Goal: Transaction & Acquisition: Purchase product/service

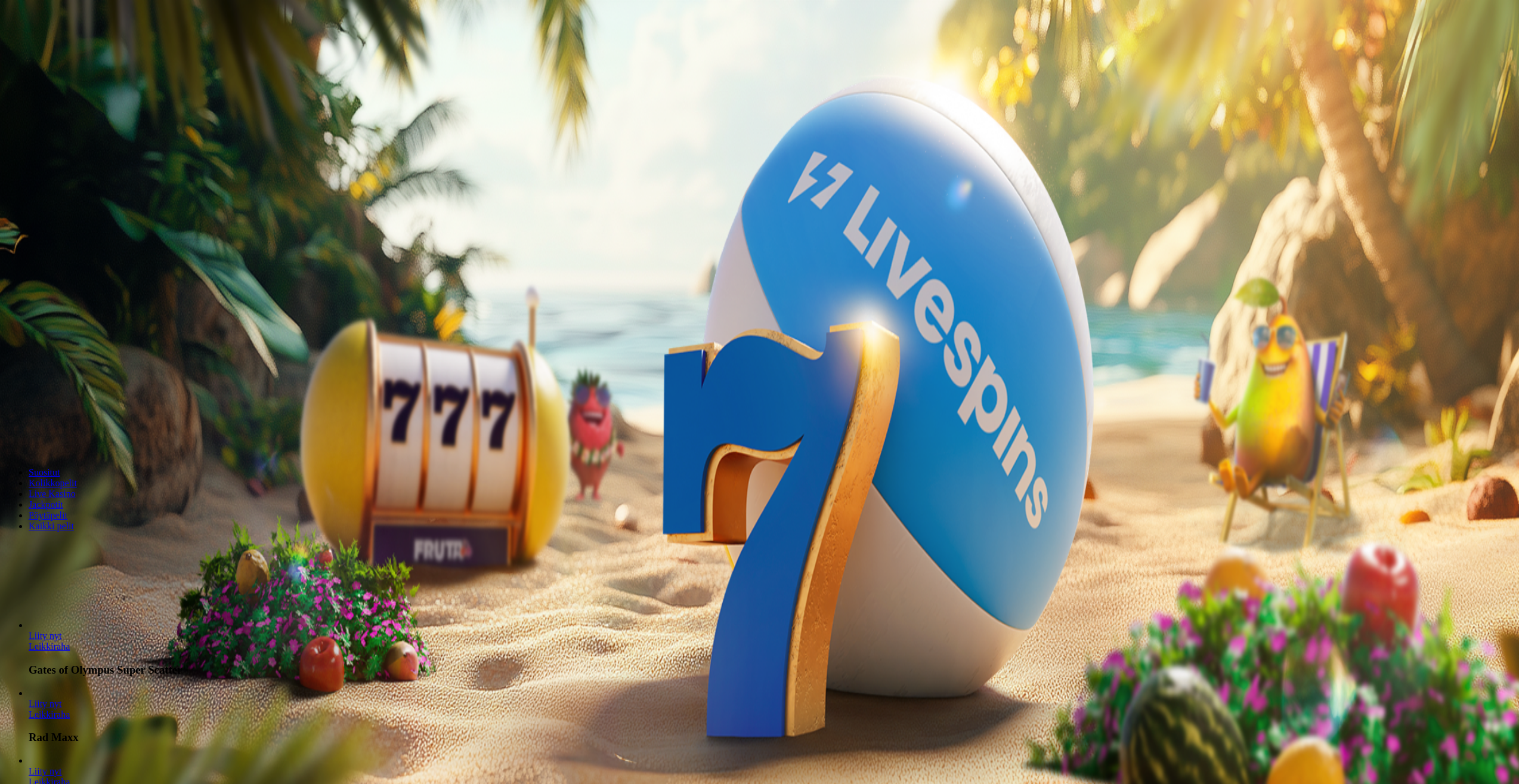
drag, startPoint x: 844, startPoint y: 377, endPoint x: 809, endPoint y: 379, distance: 35.1
click at [89, 284] on input "***" at bounding box center [47, 278] width 85 height 12
type input "**"
click at [62, 316] on span "Talleta ja pelaa" at bounding box center [36, 311] width 53 height 9
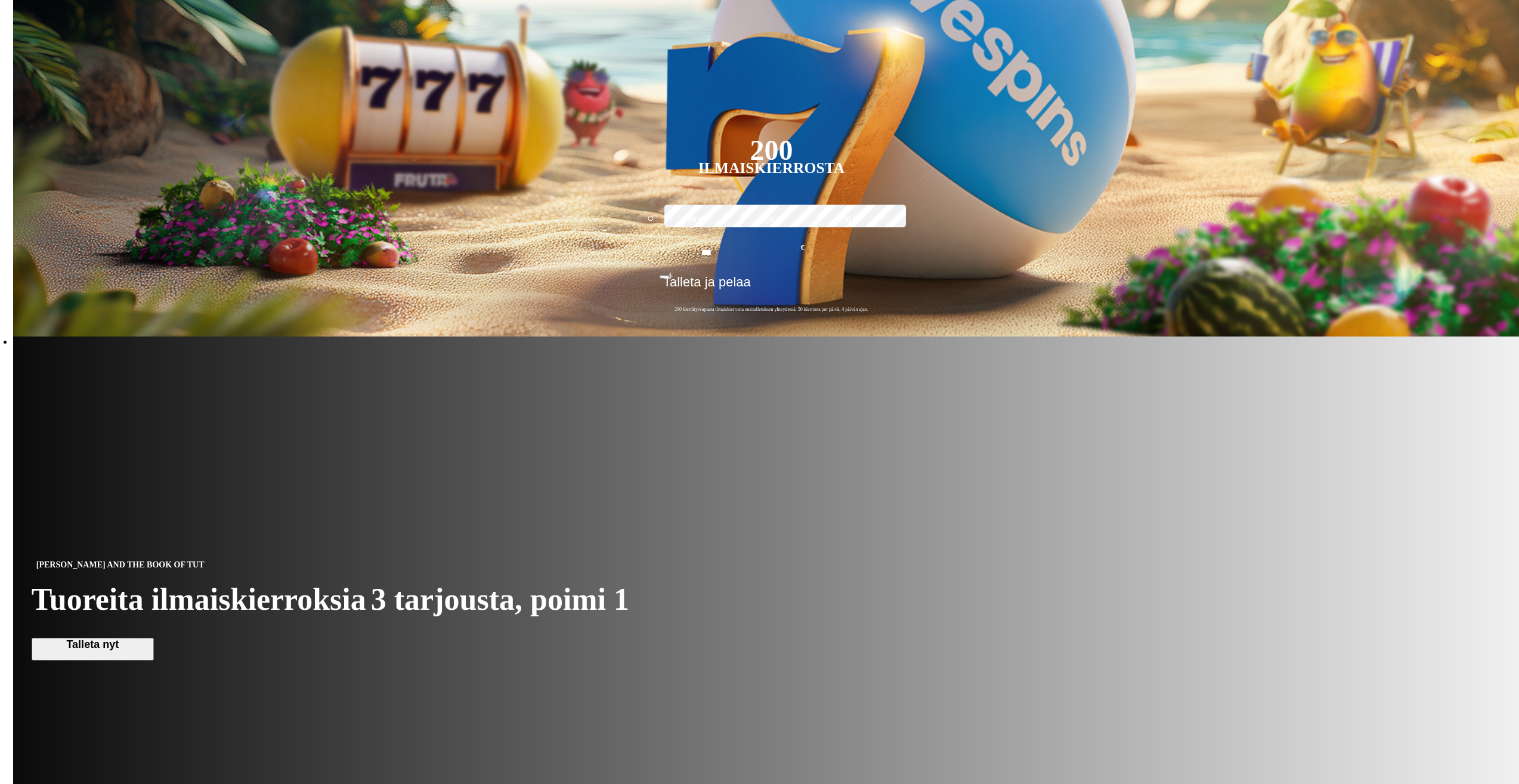
scroll to position [656, 0]
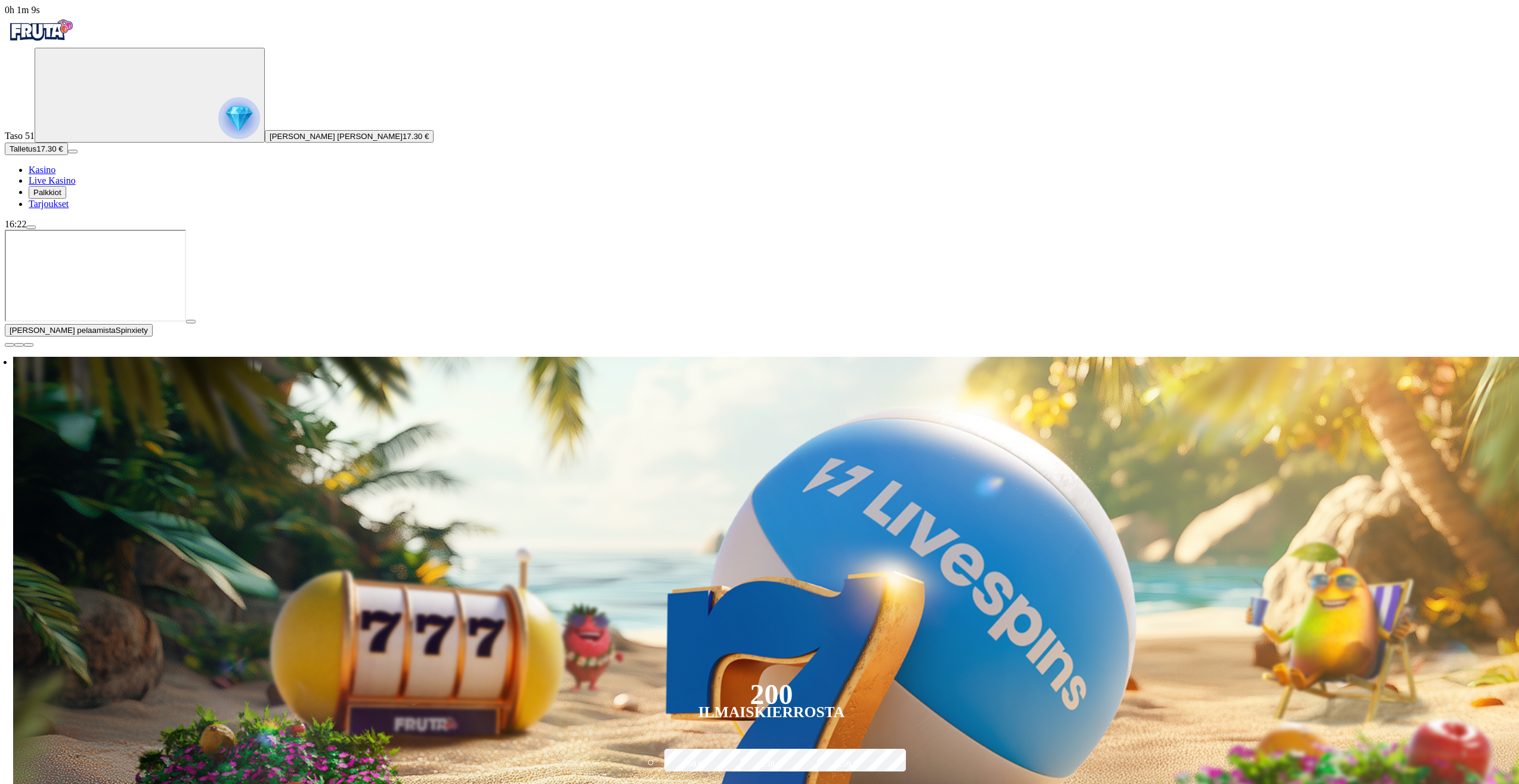
click at [9, 345] on span "close icon" at bounding box center [9, 345] width 0 height 0
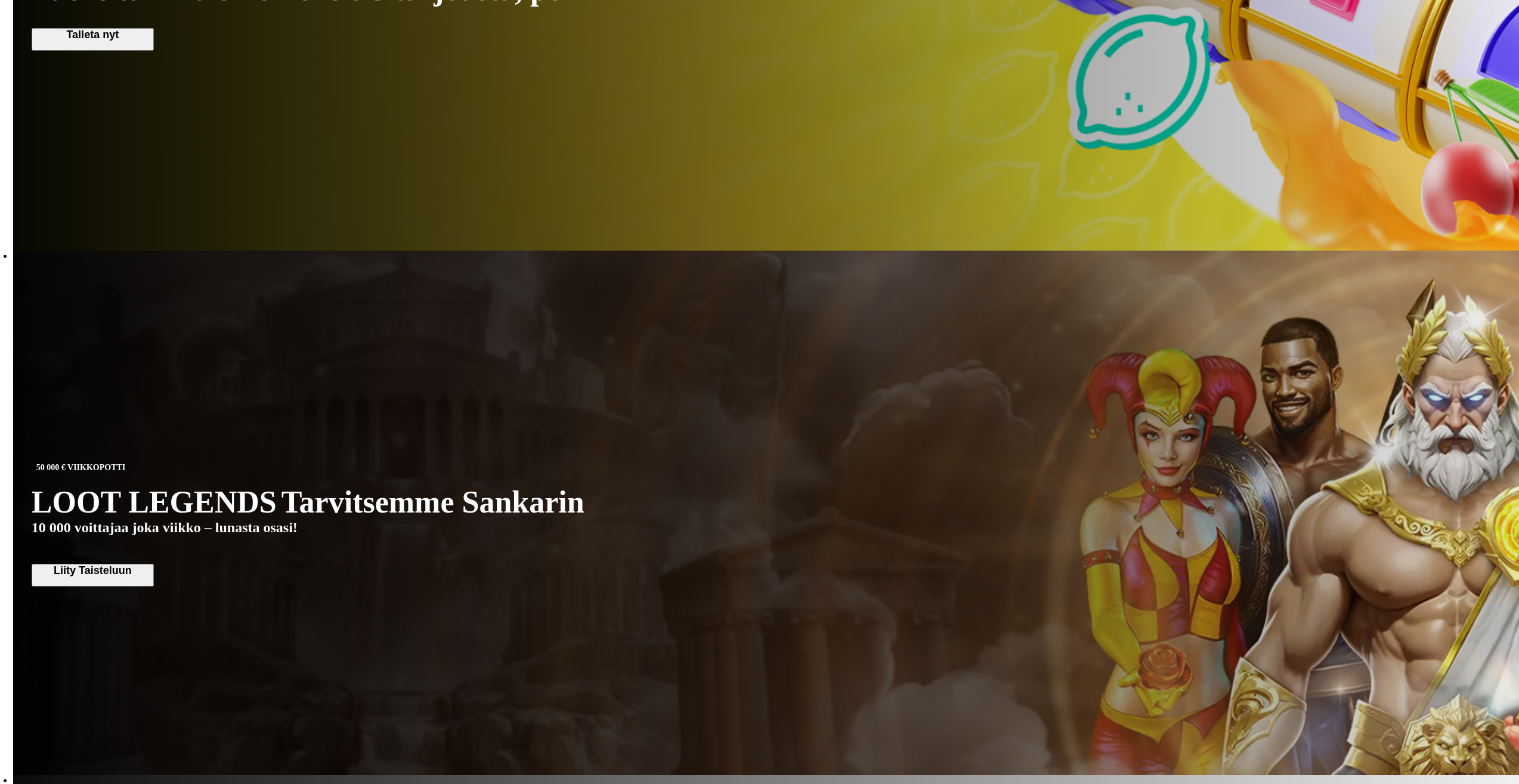
scroll to position [835, 0]
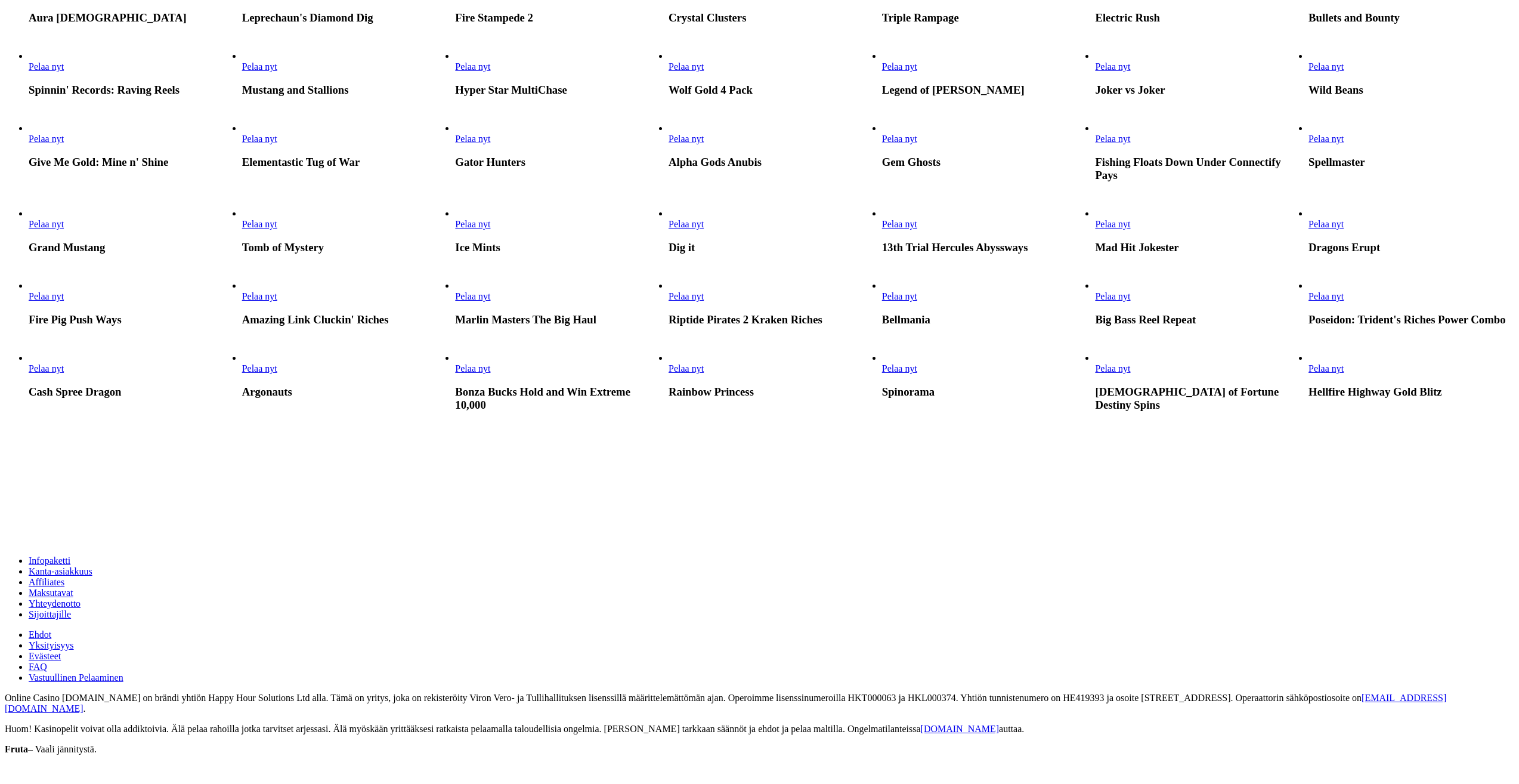
scroll to position [477, 0]
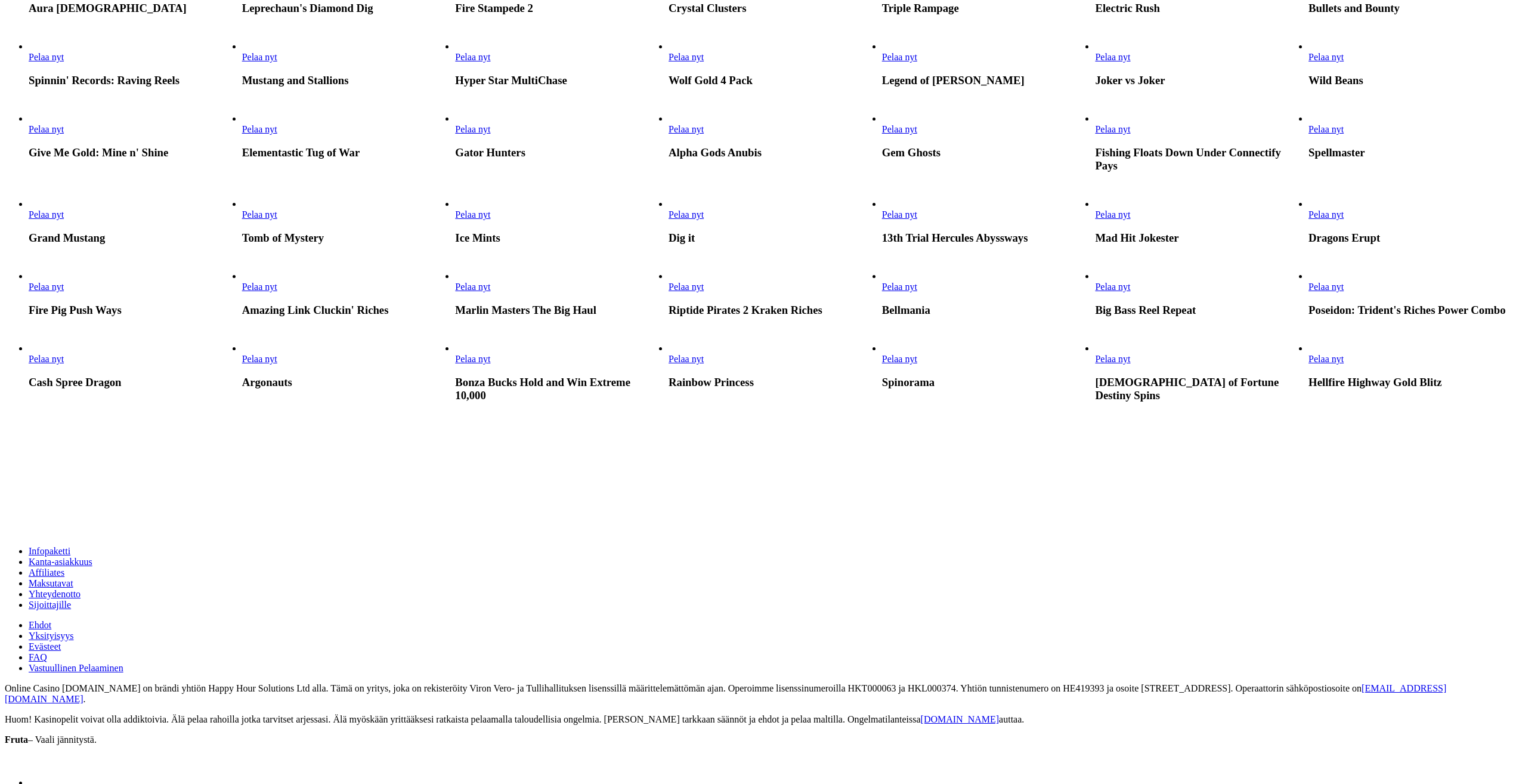
click at [1130, 62] on span "Pelaa nyt" at bounding box center [1113, 56] width 35 height 10
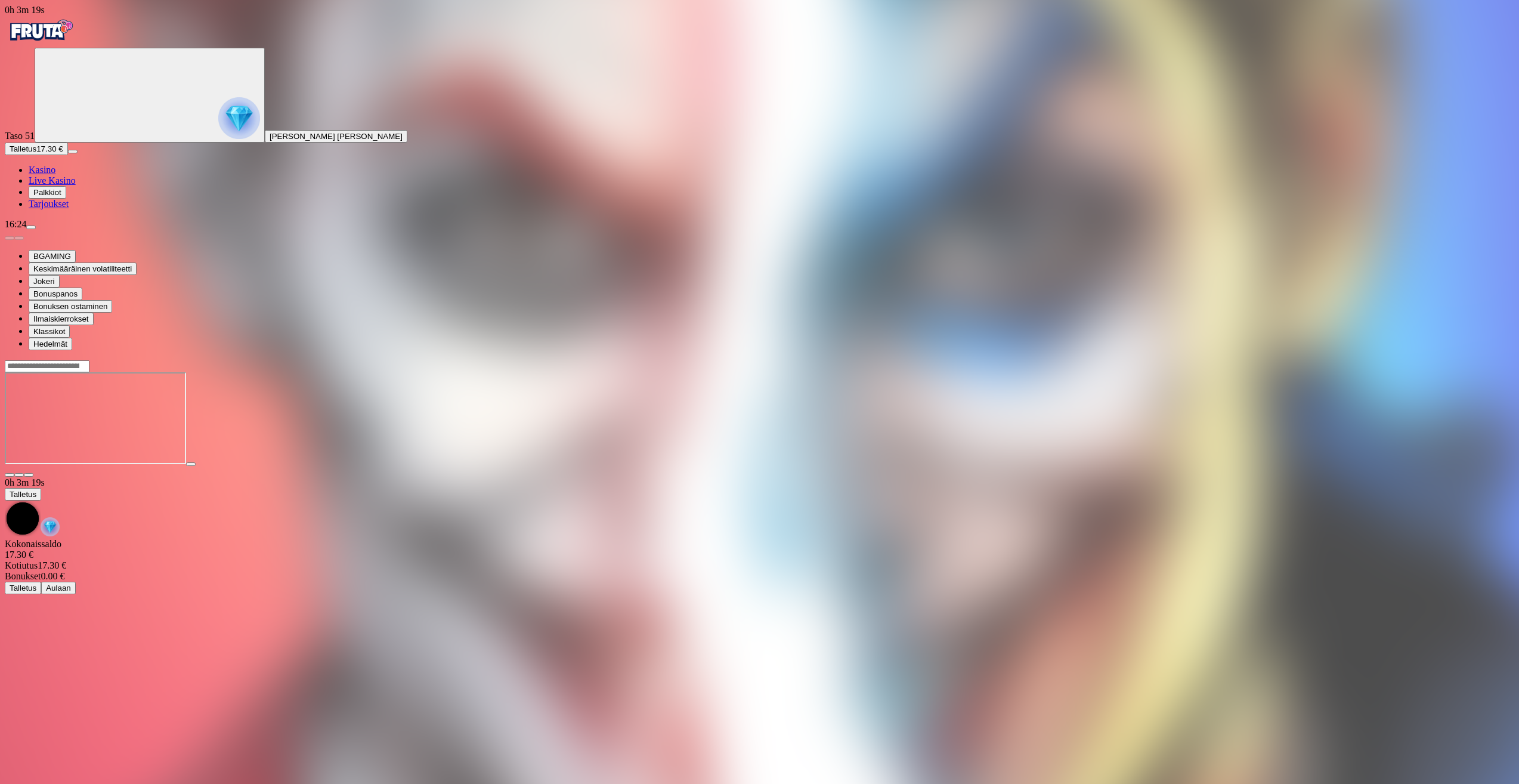
click at [31, 228] on span "menu icon" at bounding box center [31, 228] width 0 height 0
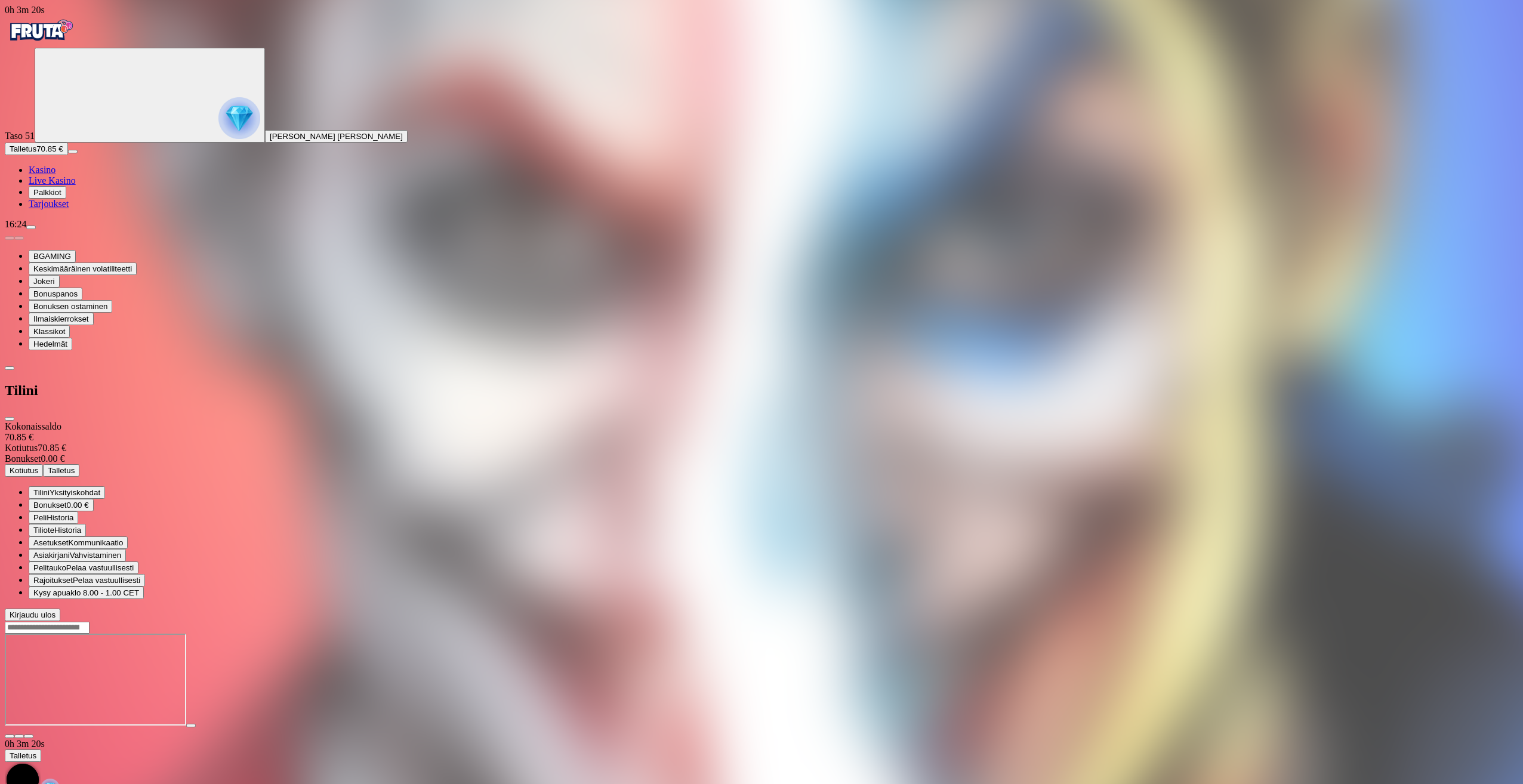
click at [38, 466] on span "Kotiutus" at bounding box center [24, 470] width 29 height 9
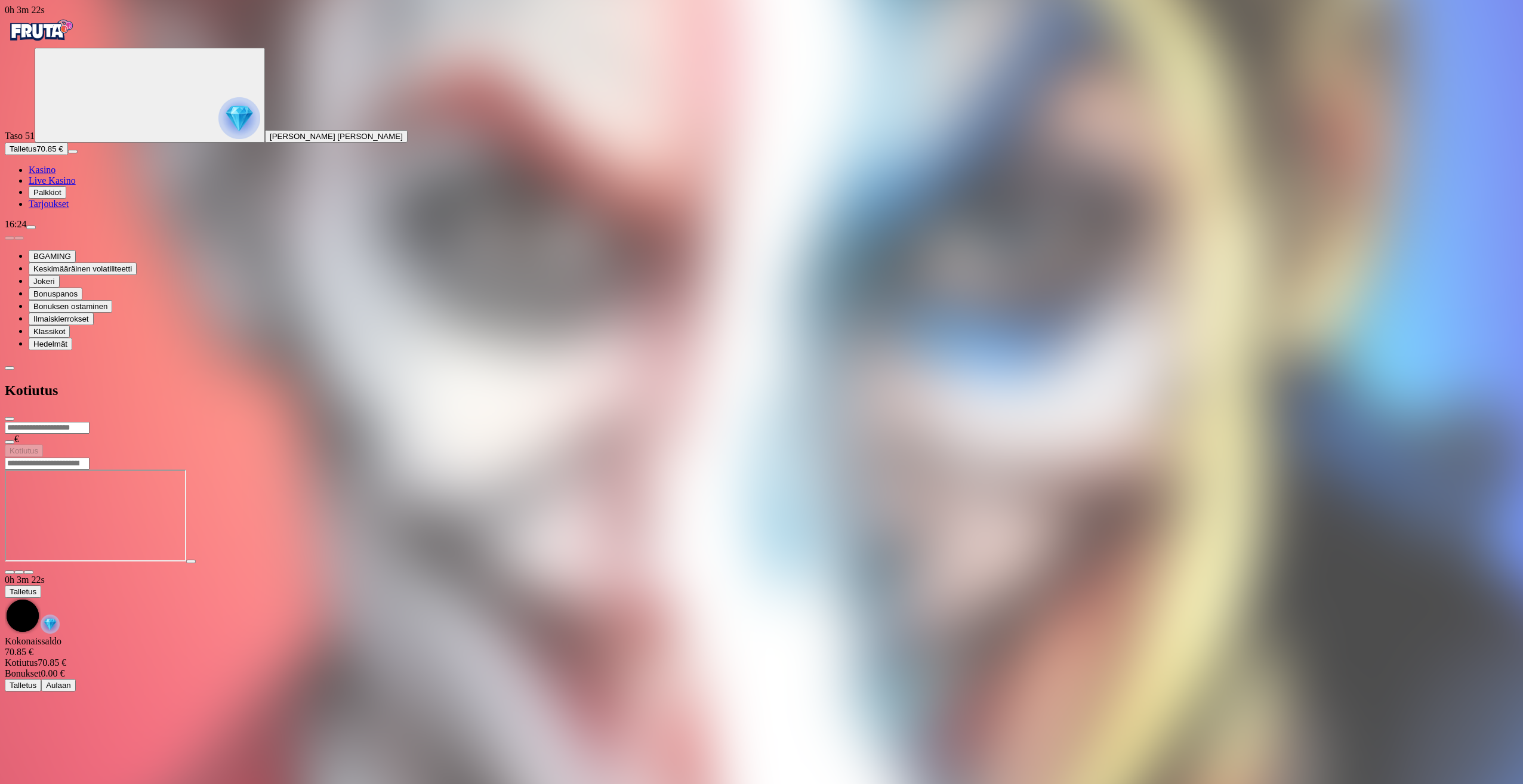
click at [89, 422] on input "number" at bounding box center [47, 428] width 85 height 12
type input "**"
click at [38, 446] on span "Kotiutus" at bounding box center [24, 450] width 29 height 9
click at [9, 419] on span "close icon" at bounding box center [9, 419] width 0 height 0
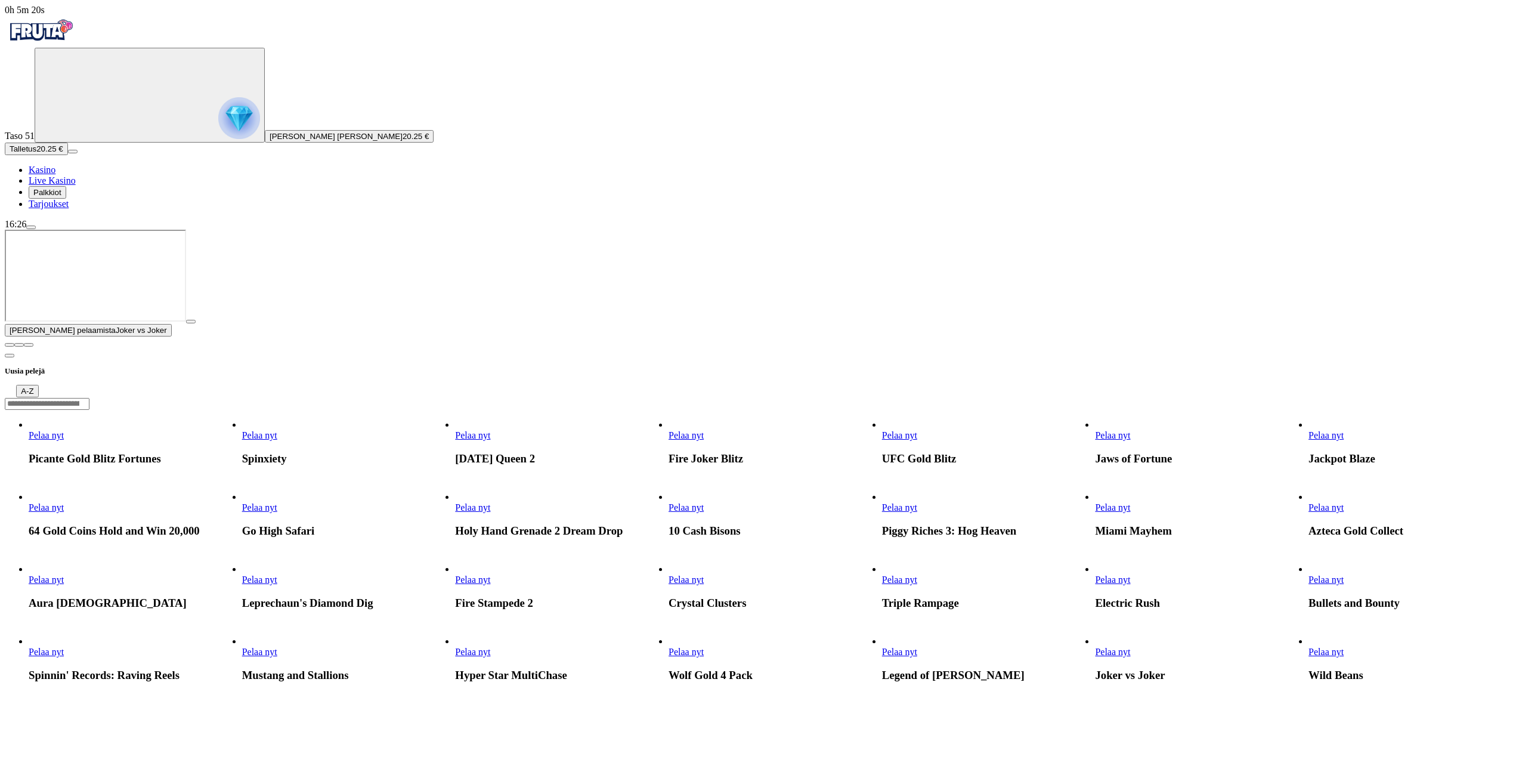
click at [9, 345] on span "close icon" at bounding box center [9, 345] width 0 height 0
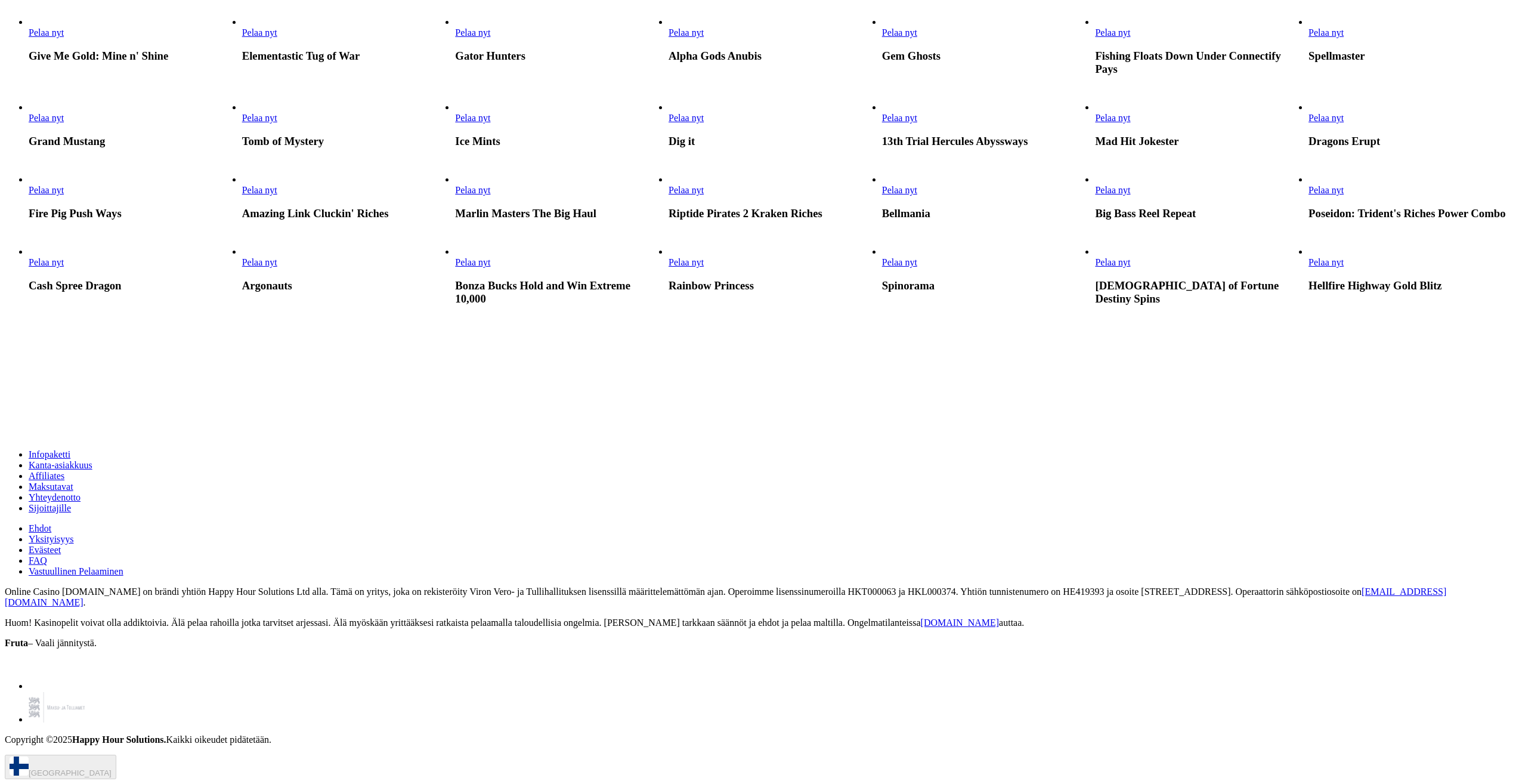
scroll to position [954, 0]
click at [1344, 123] on span "Pelaa nyt" at bounding box center [1326, 117] width 35 height 10
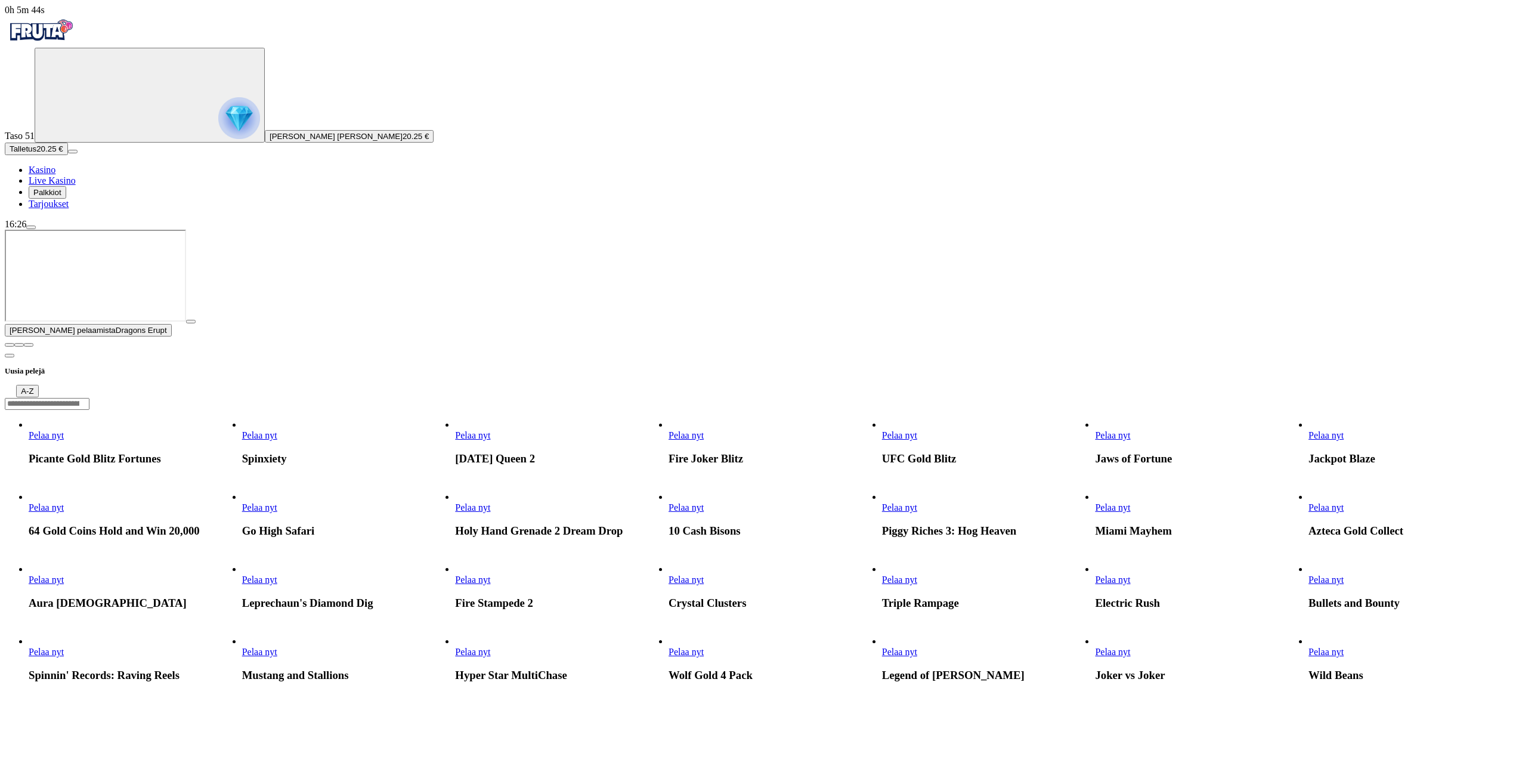
click at [9, 345] on span "close icon" at bounding box center [9, 345] width 0 height 0
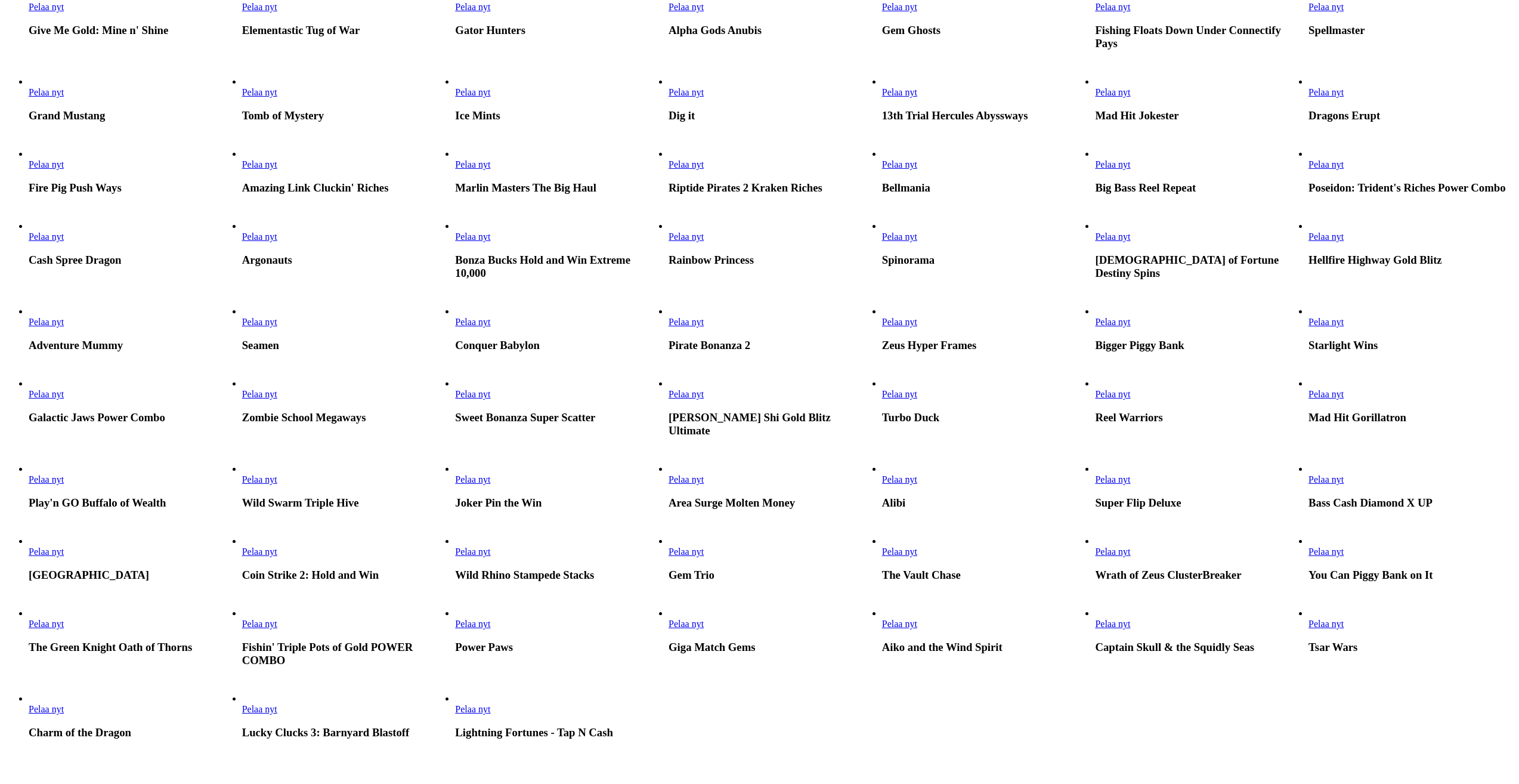
scroll to position [597, 0]
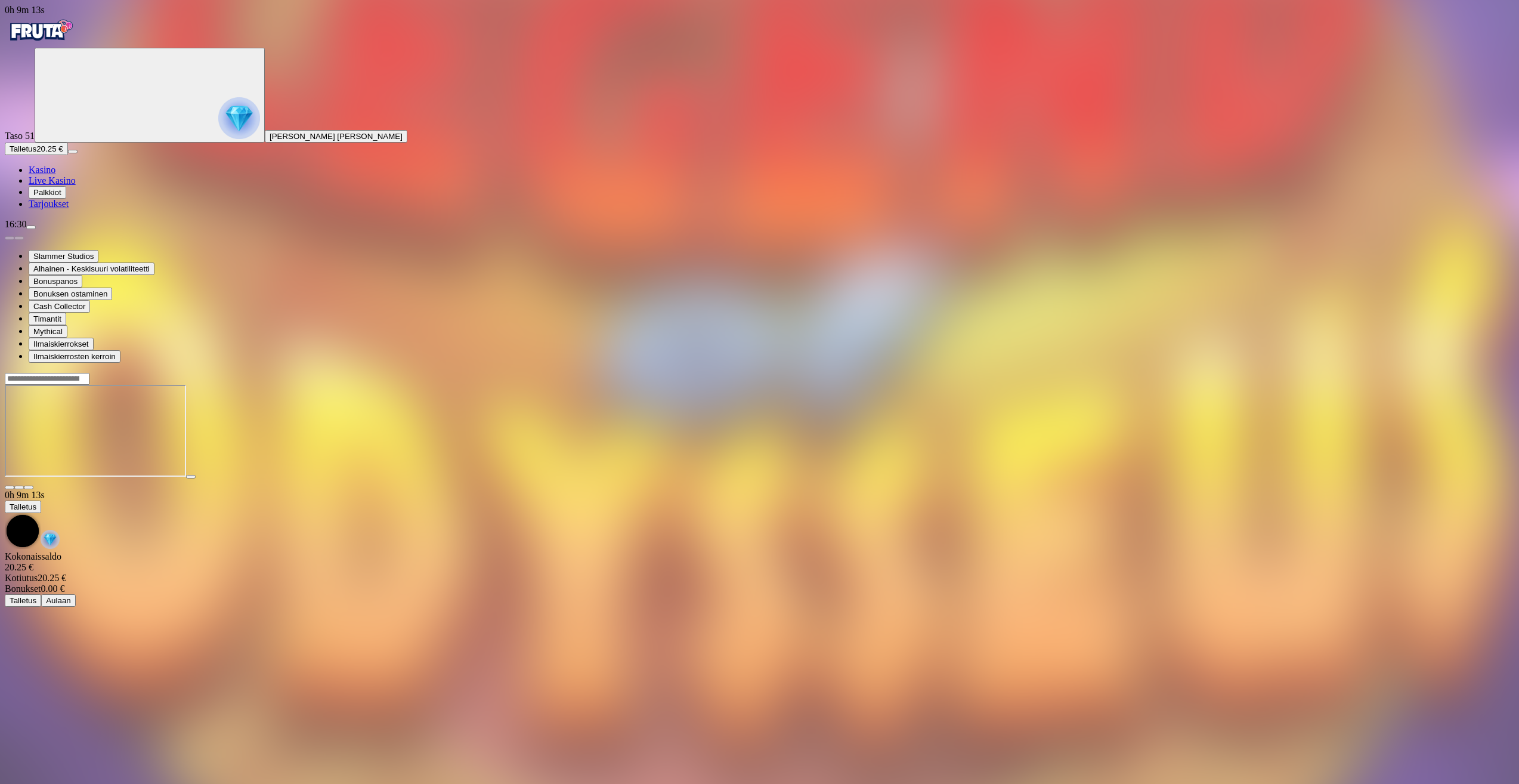
drag, startPoint x: 1074, startPoint y: 744, endPoint x: 1055, endPoint y: 757, distance: 23.0
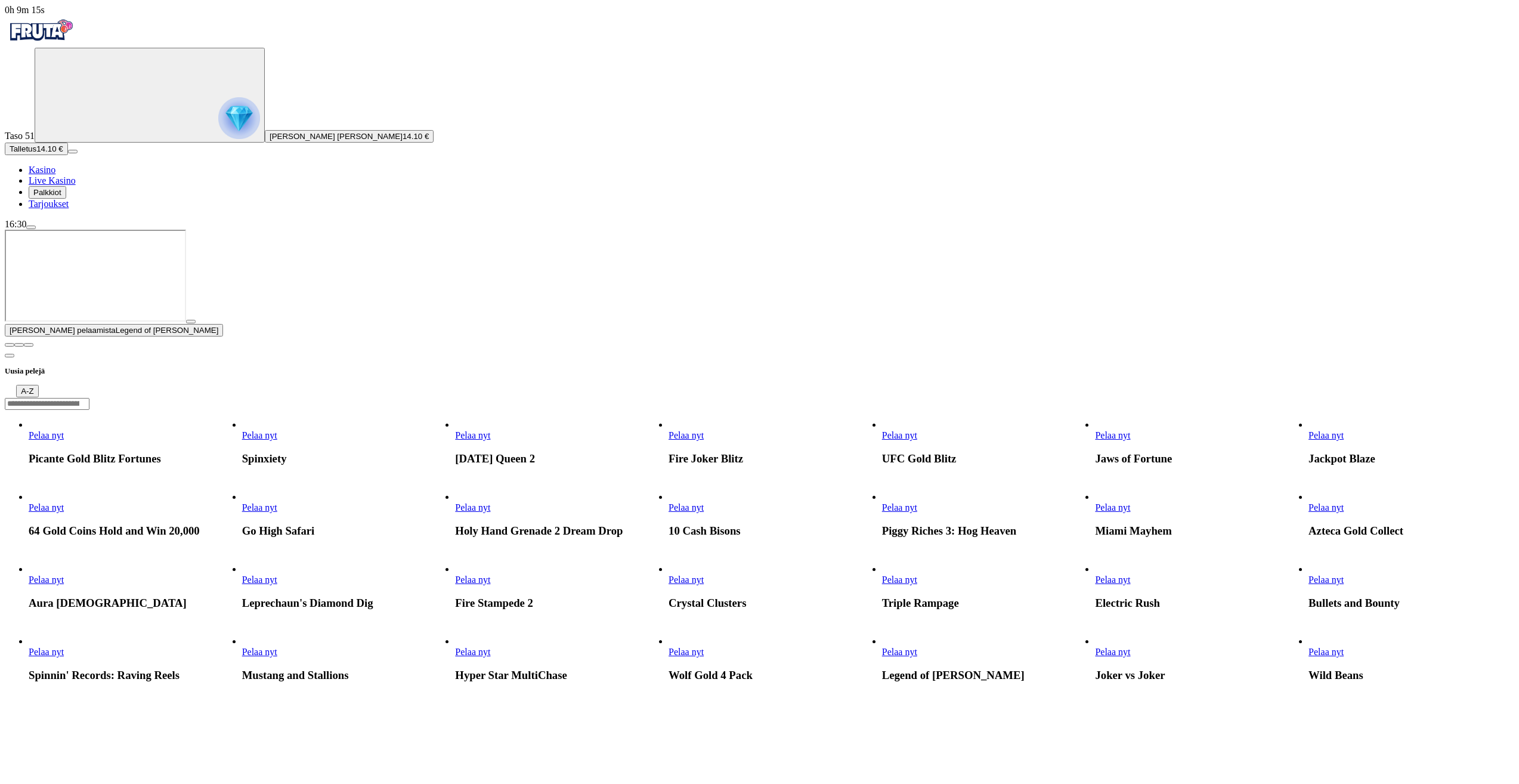
click at [9, 345] on span "close icon" at bounding box center [9, 345] width 0 height 0
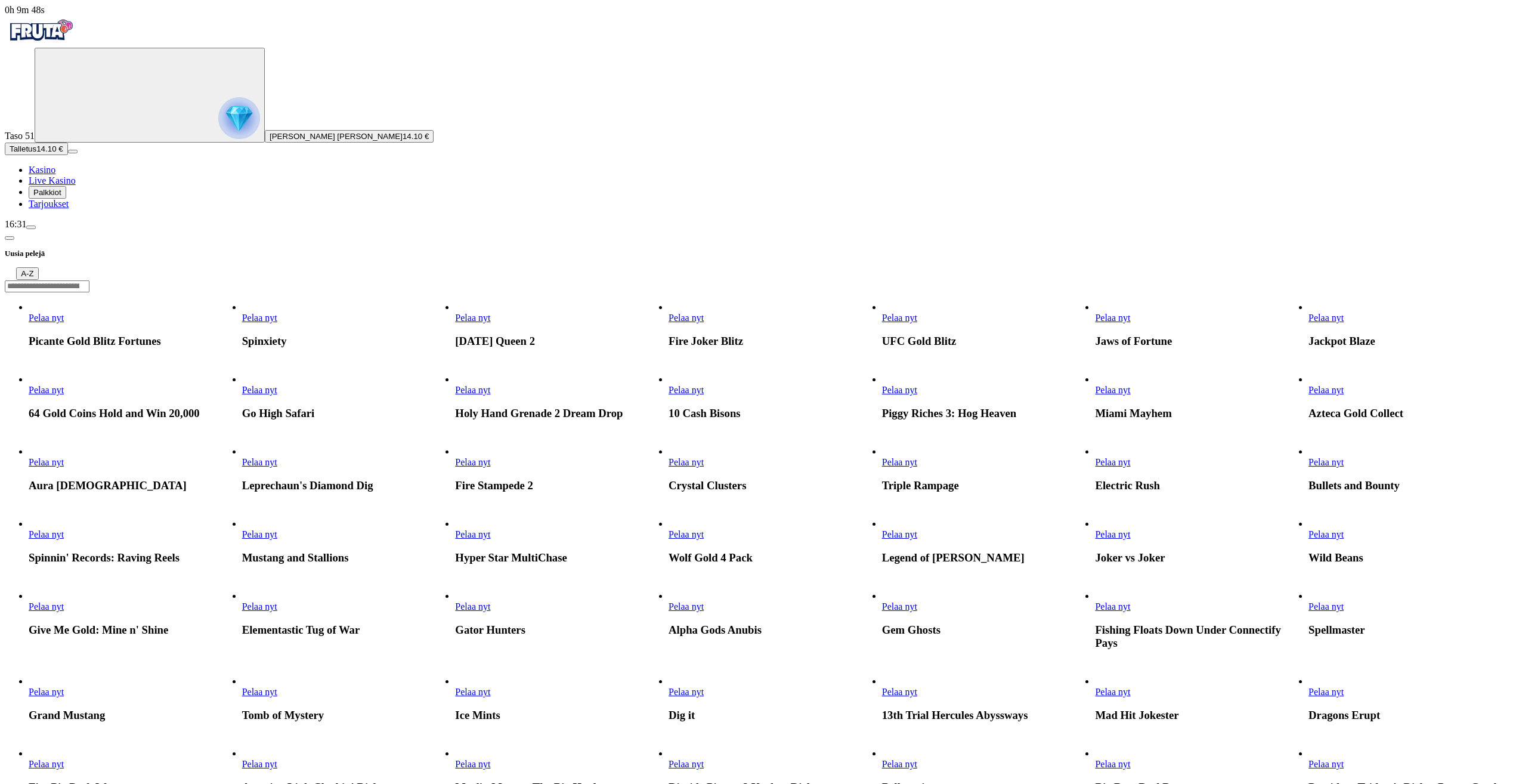
click at [490, 313] on span "Pelaa nyt" at bounding box center [473, 317] width 35 height 10
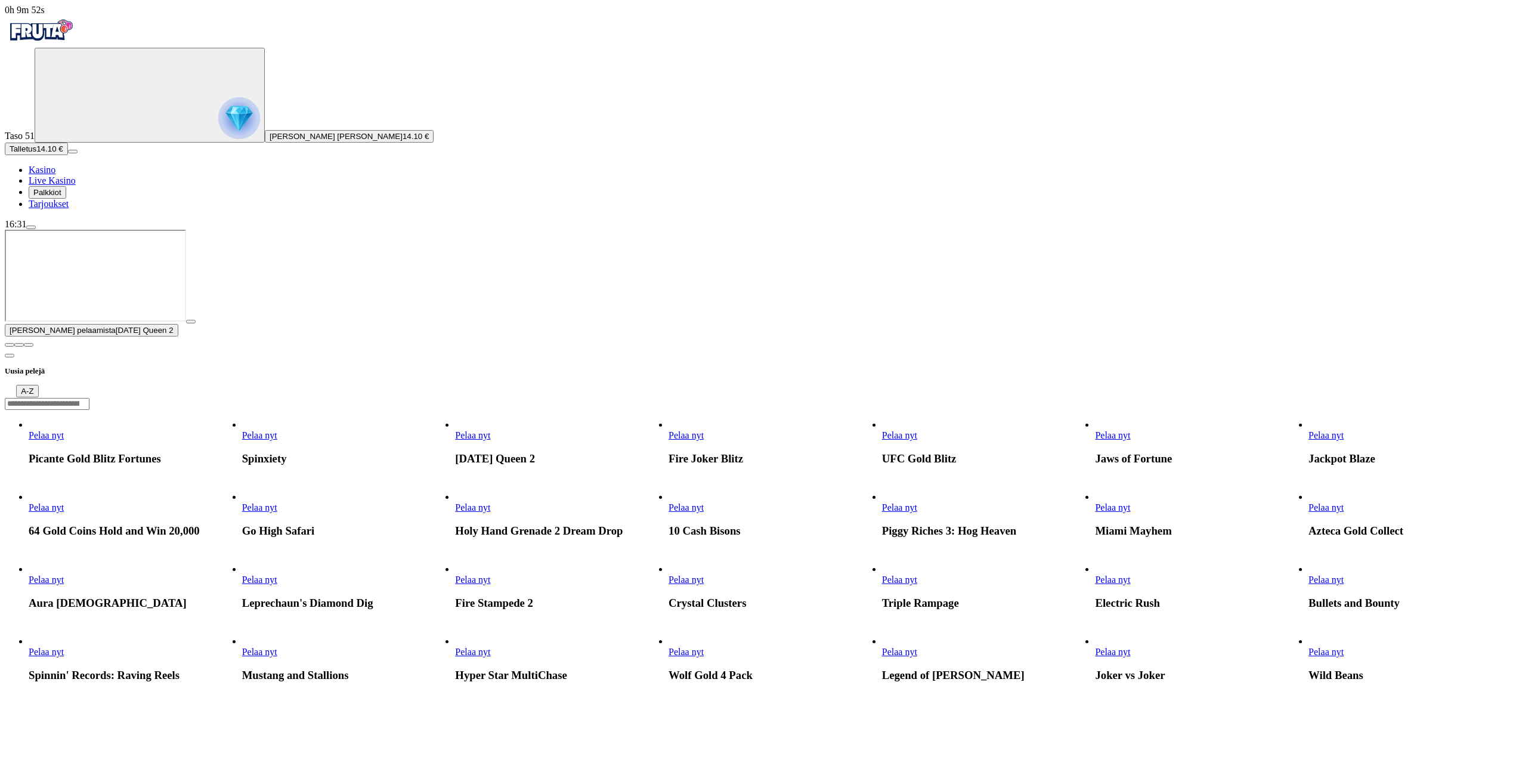
click at [64, 430] on link "Pelaa nyt" at bounding box center [46, 435] width 35 height 10
click at [9, 345] on span "close icon" at bounding box center [9, 345] width 0 height 0
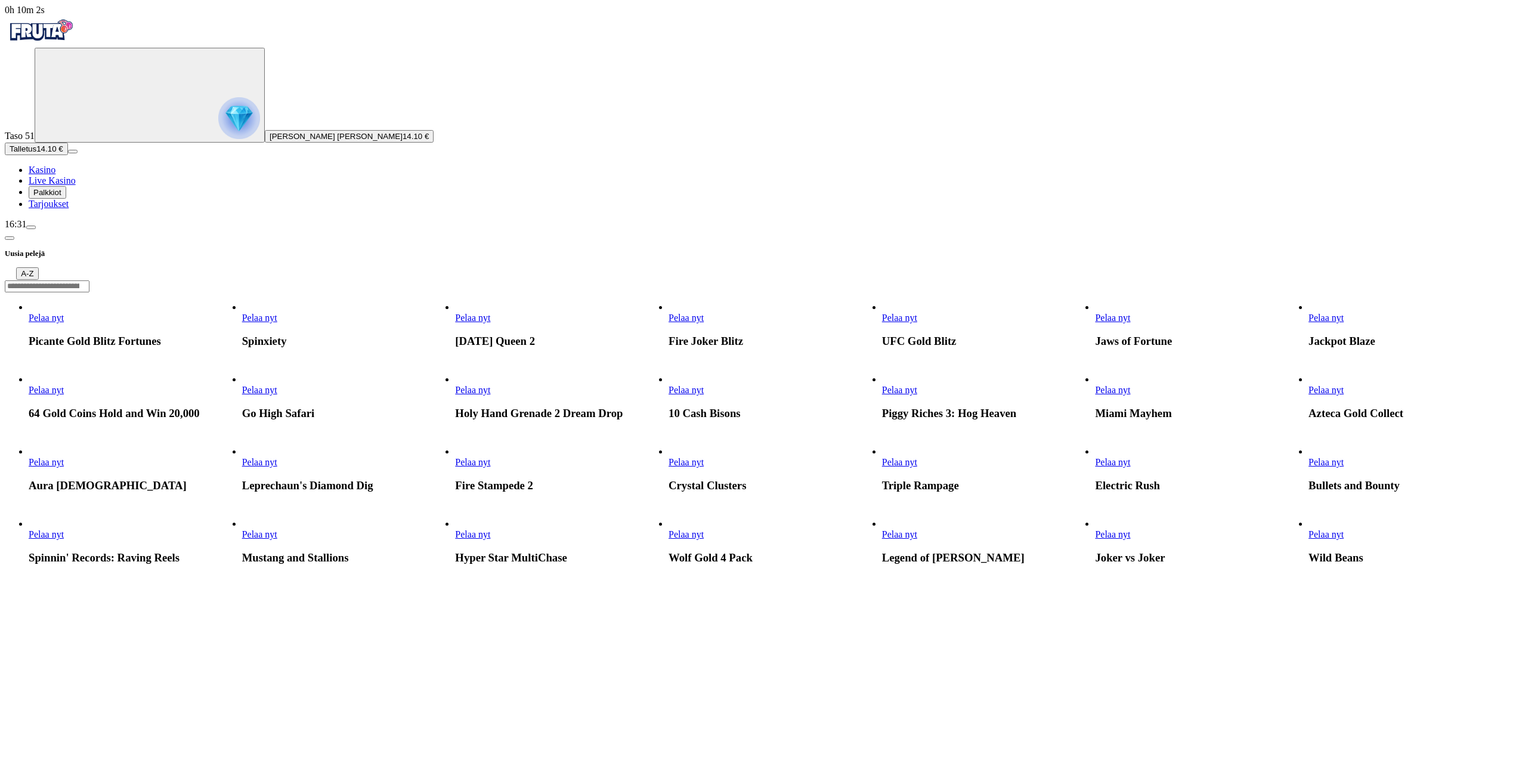
click at [490, 313] on span "Pelaa nyt" at bounding box center [473, 317] width 35 height 10
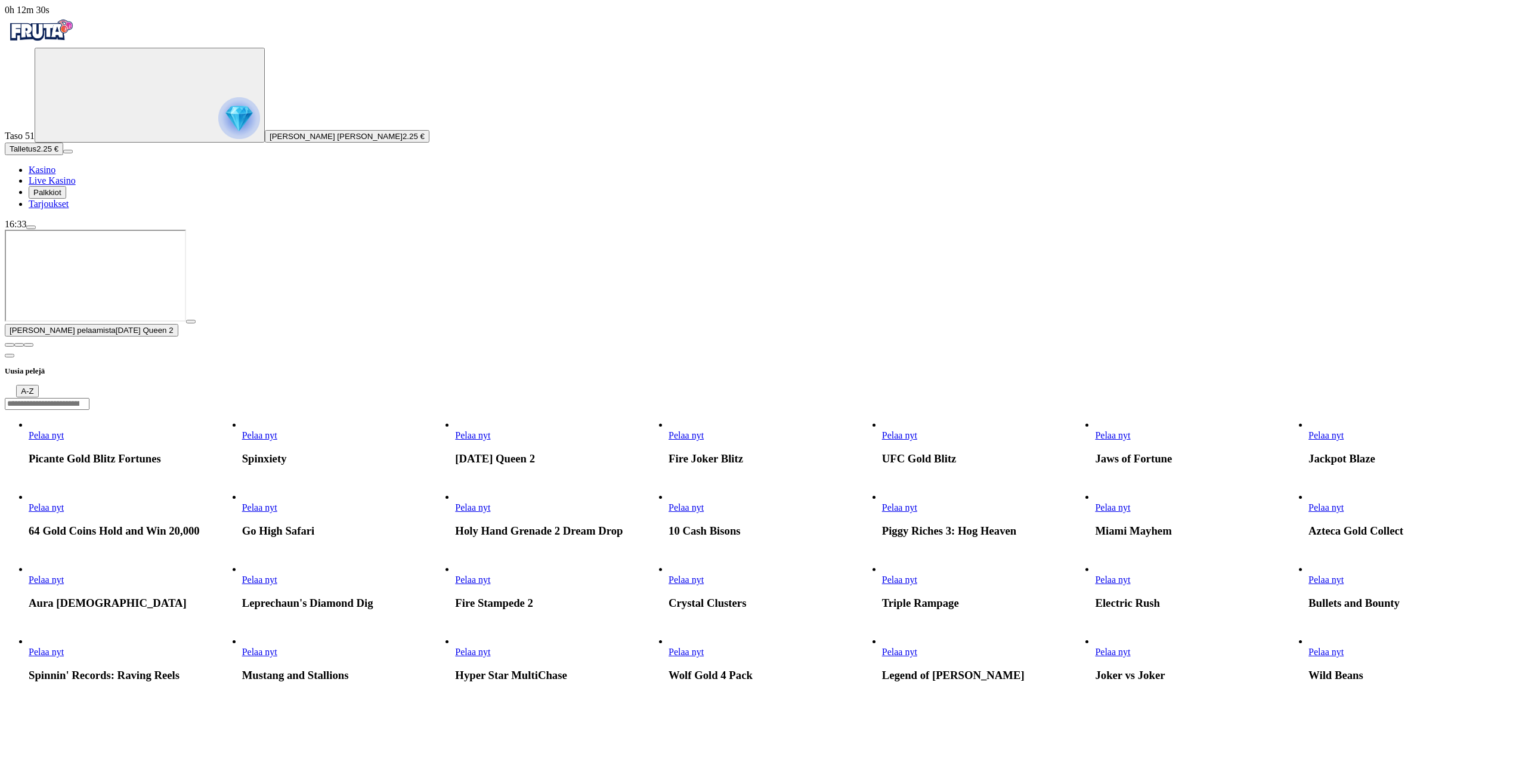
click at [1510, 347] on div at bounding box center [759, 342] width 1510 height 11
click at [9, 345] on span "close icon" at bounding box center [9, 345] width 0 height 0
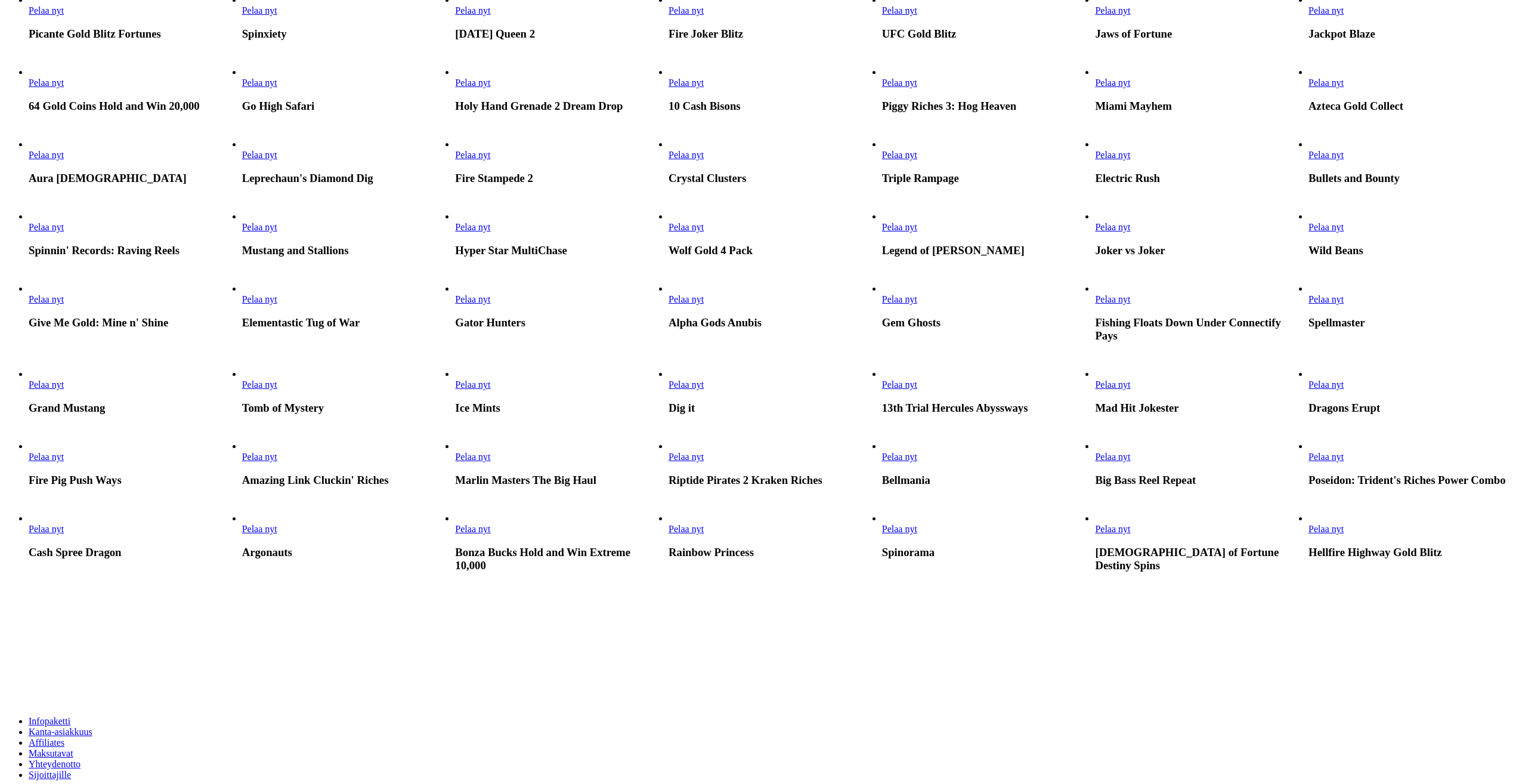
scroll to position [597, 0]
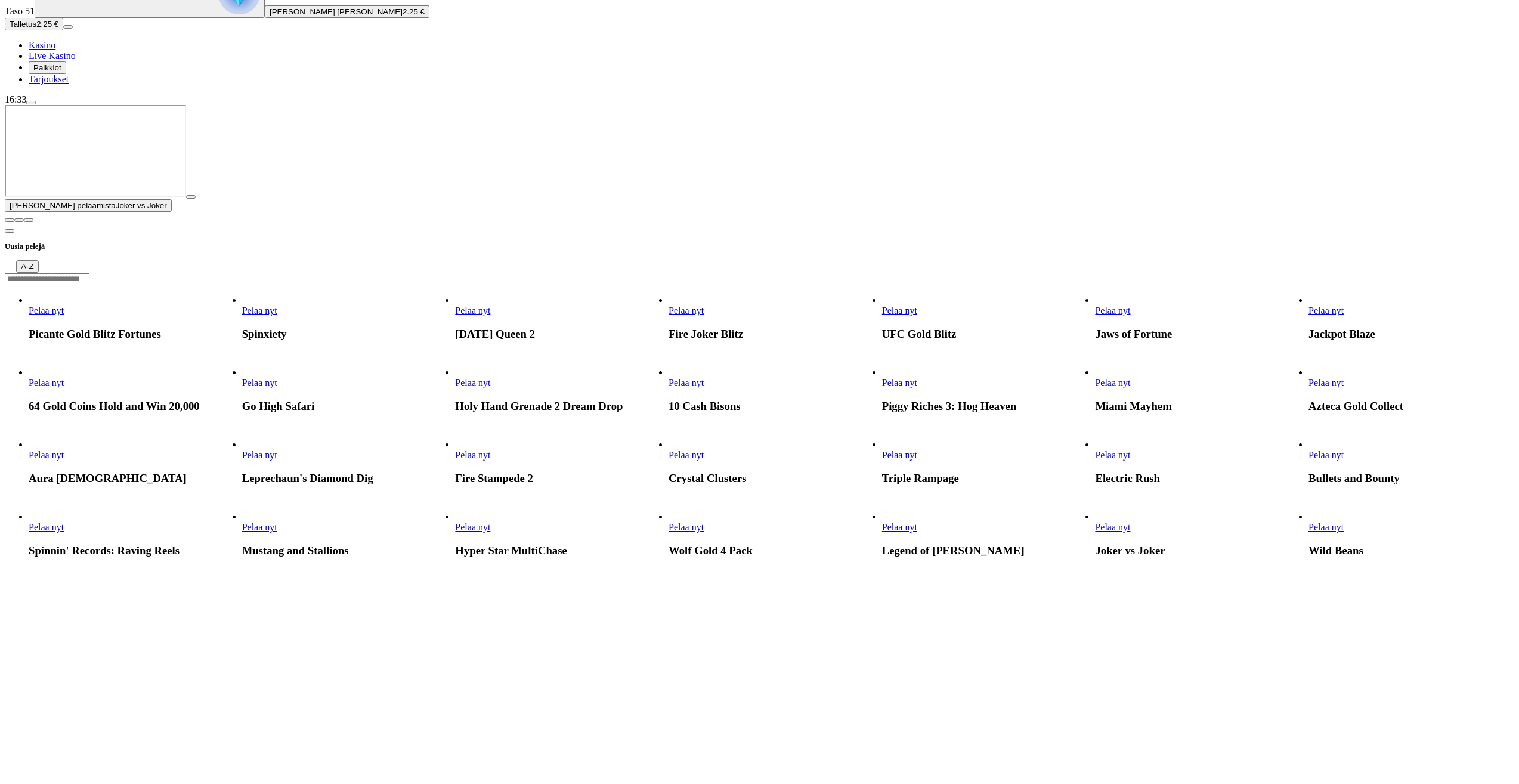
scroll to position [358, 0]
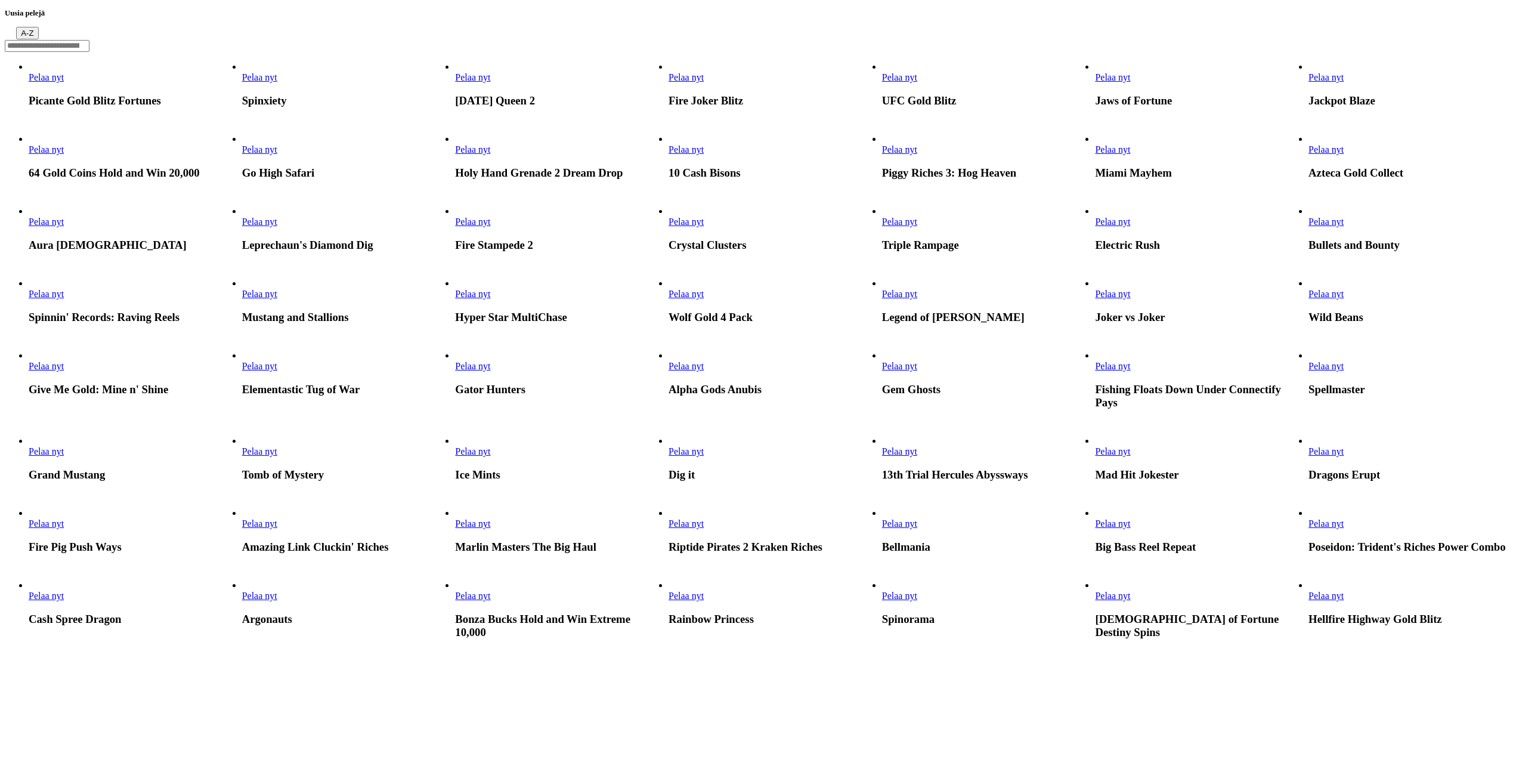
click at [490, 299] on link "Pelaa nyt" at bounding box center [473, 293] width 35 height 10
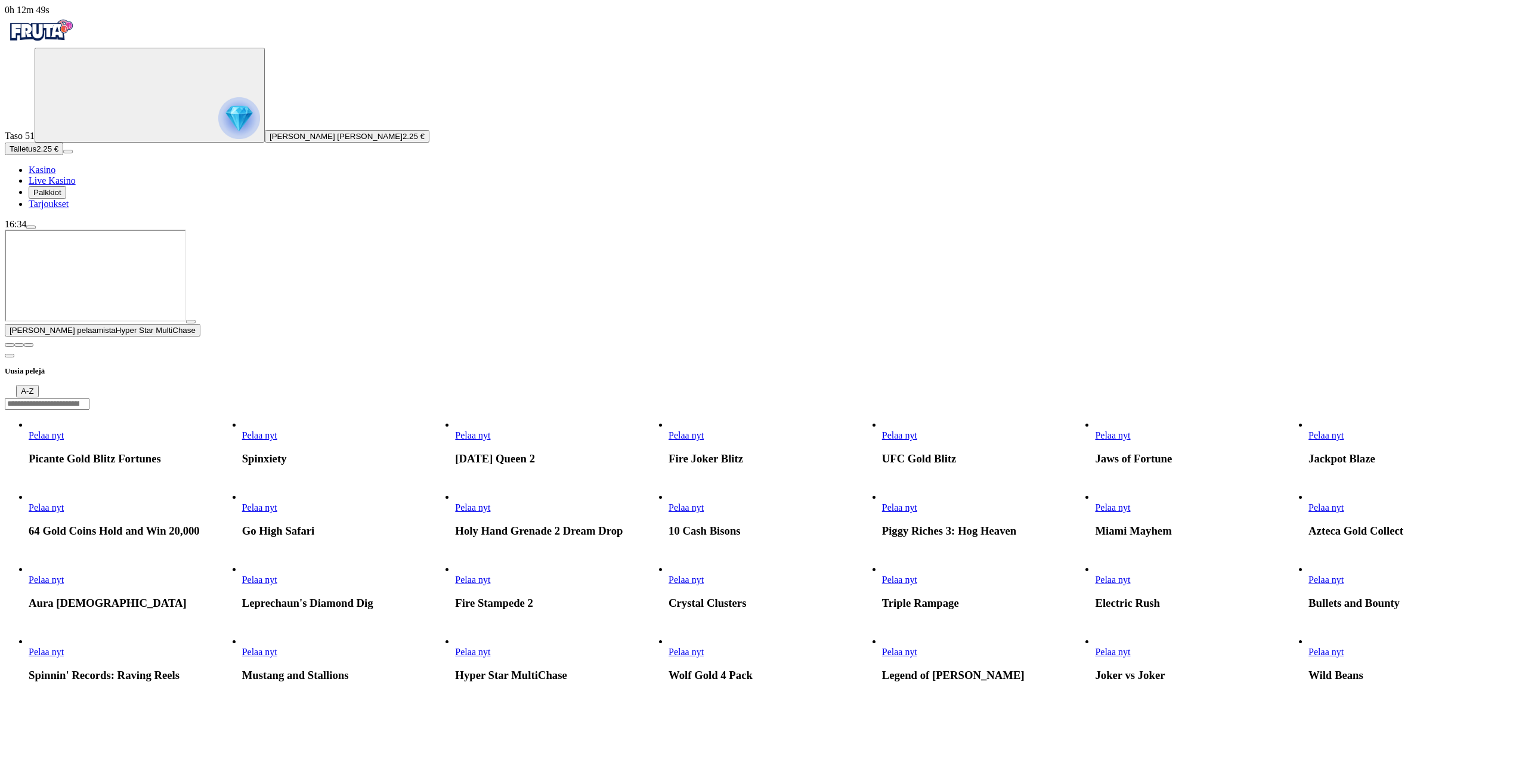
click at [9, 345] on span "close icon" at bounding box center [9, 345] width 0 height 0
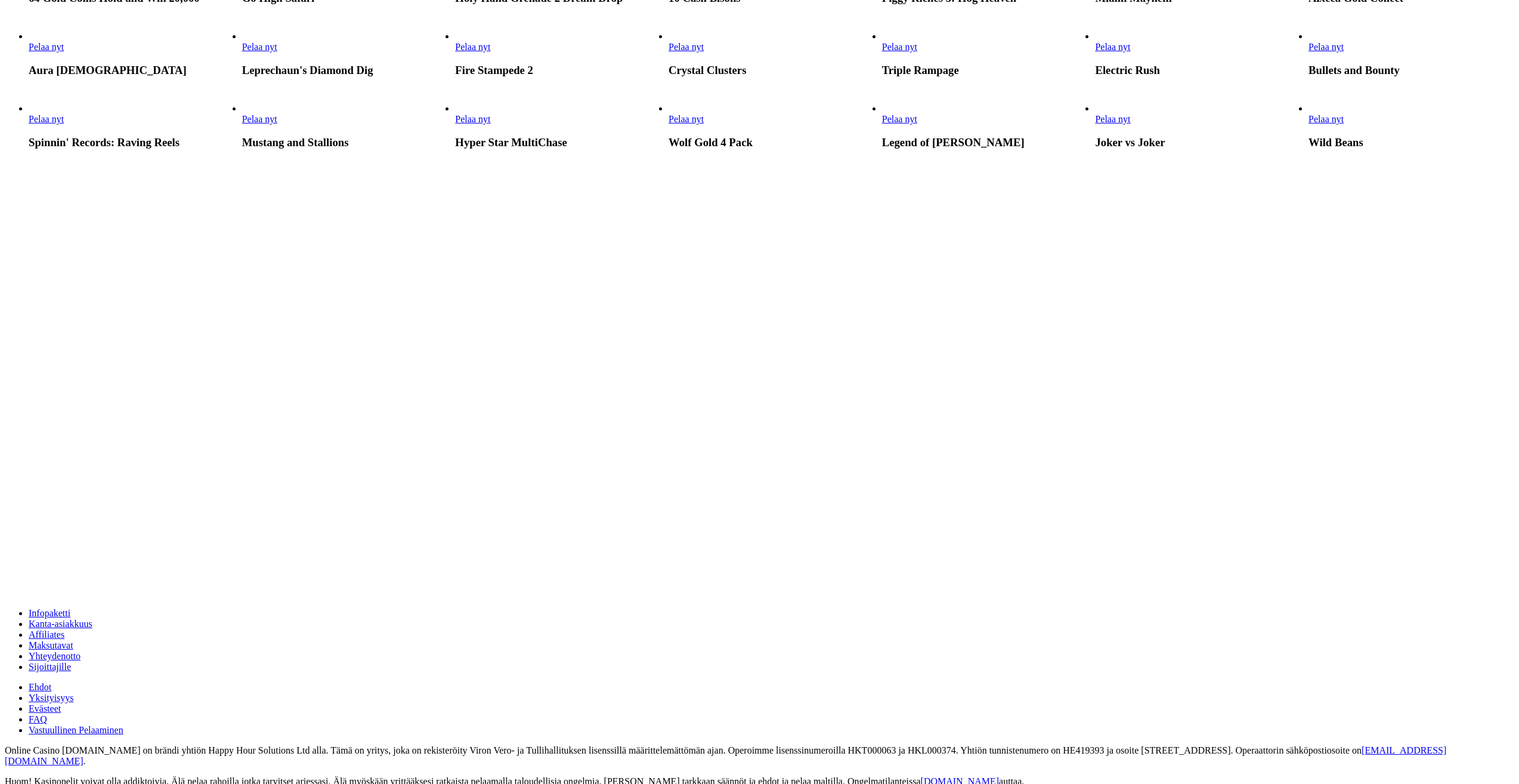
scroll to position [537, 0]
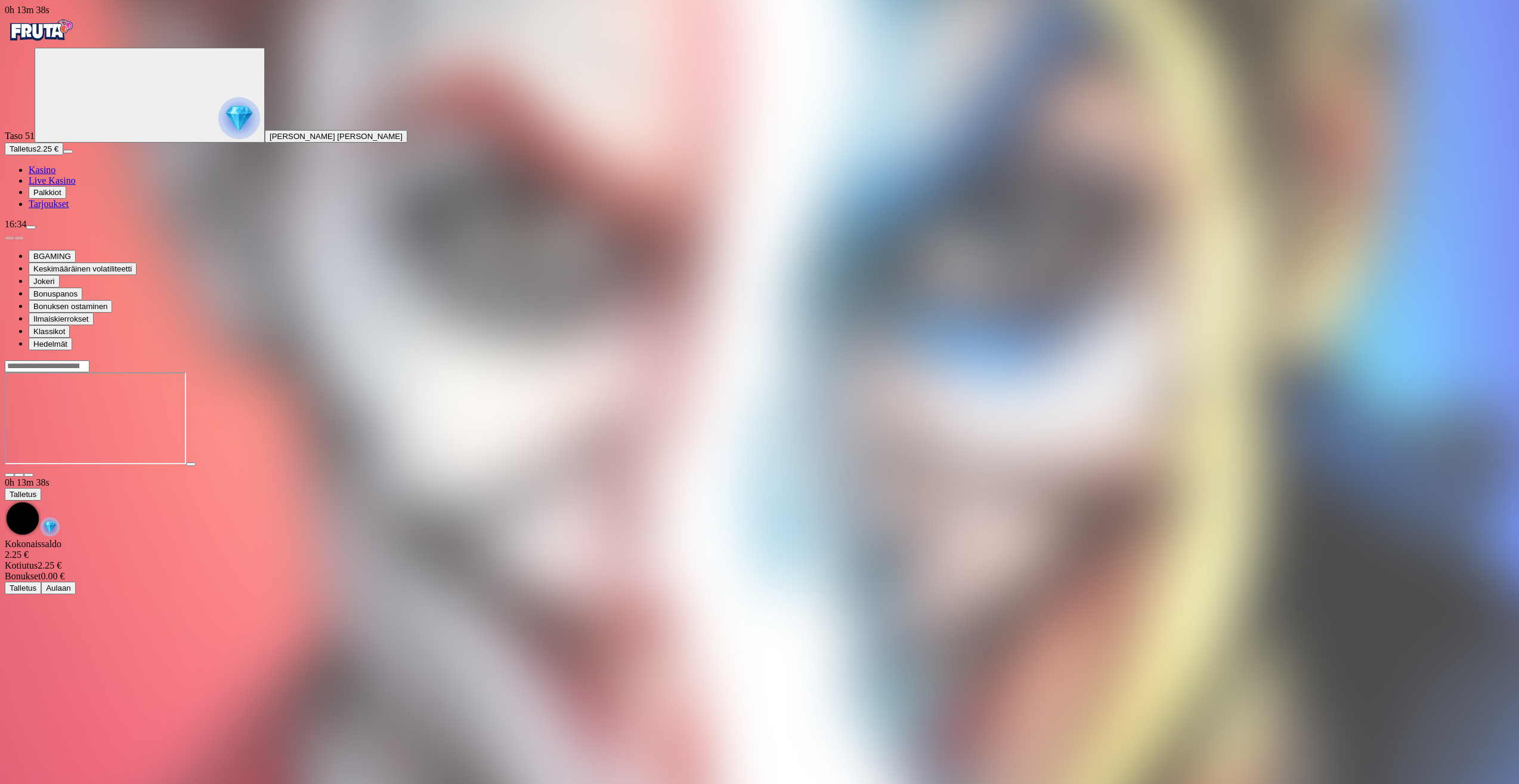
click at [63, 155] on button "Talletus 2.25 €" at bounding box center [34, 148] width 58 height 13
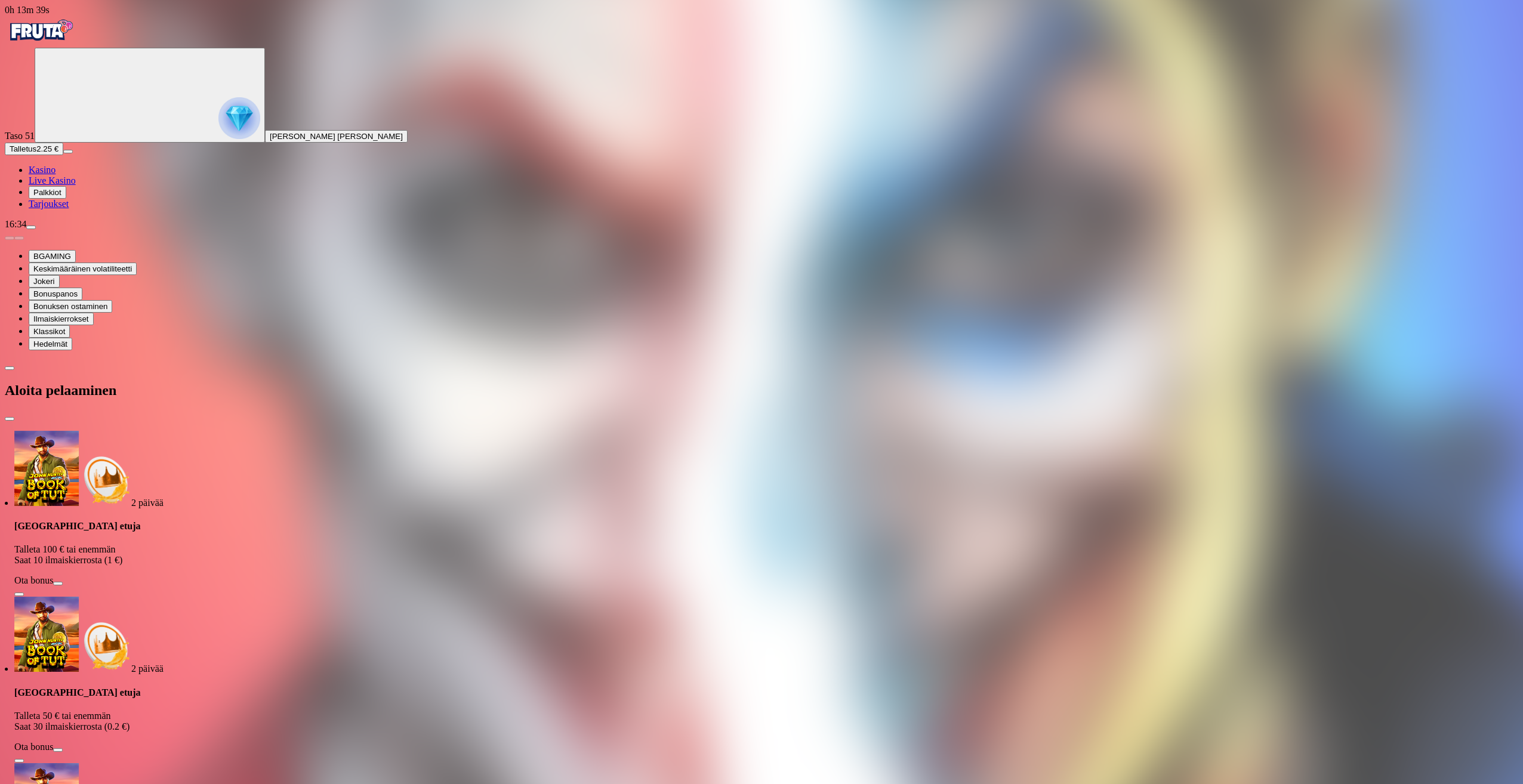
drag, startPoint x: 217, startPoint y: 121, endPoint x: 246, endPoint y: 190, distance: 74.8
click at [232, 431] on div "2 päivää [GEOGRAPHIC_DATA] etuja Talleta 100 € tai enemmän Saat 10 ilmaiskierro…" at bounding box center [762, 703] width 1514 height 546
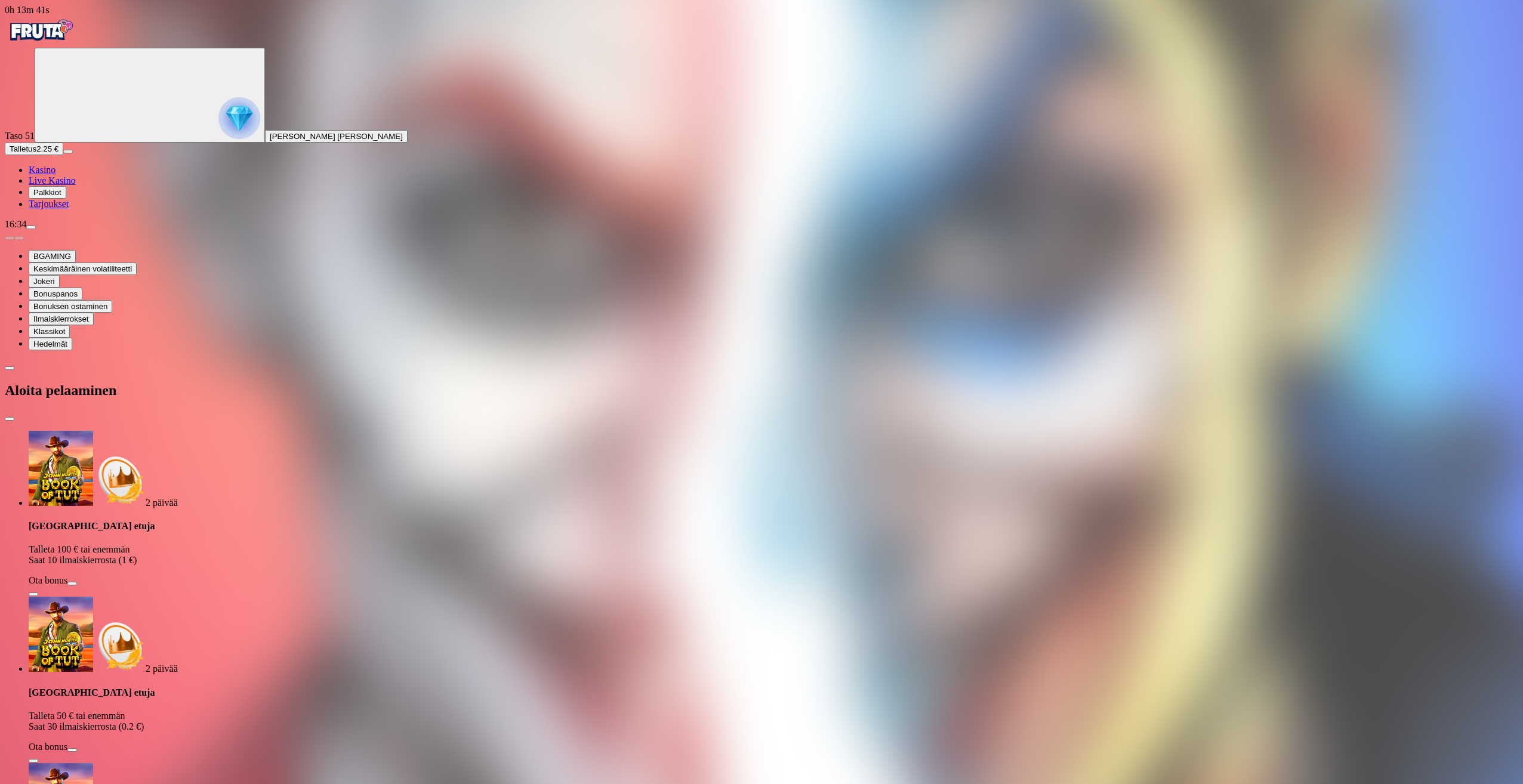
drag, startPoint x: 228, startPoint y: 281, endPoint x: 136, endPoint y: 291, distance: 92.5
click at [137, 431] on div "2 päivää [GEOGRAPHIC_DATA] etuja Talleta 100 € tai enemmän Saat 10 ilmaiskierro…" at bounding box center [762, 775] width 1514 height 688
type input "**"
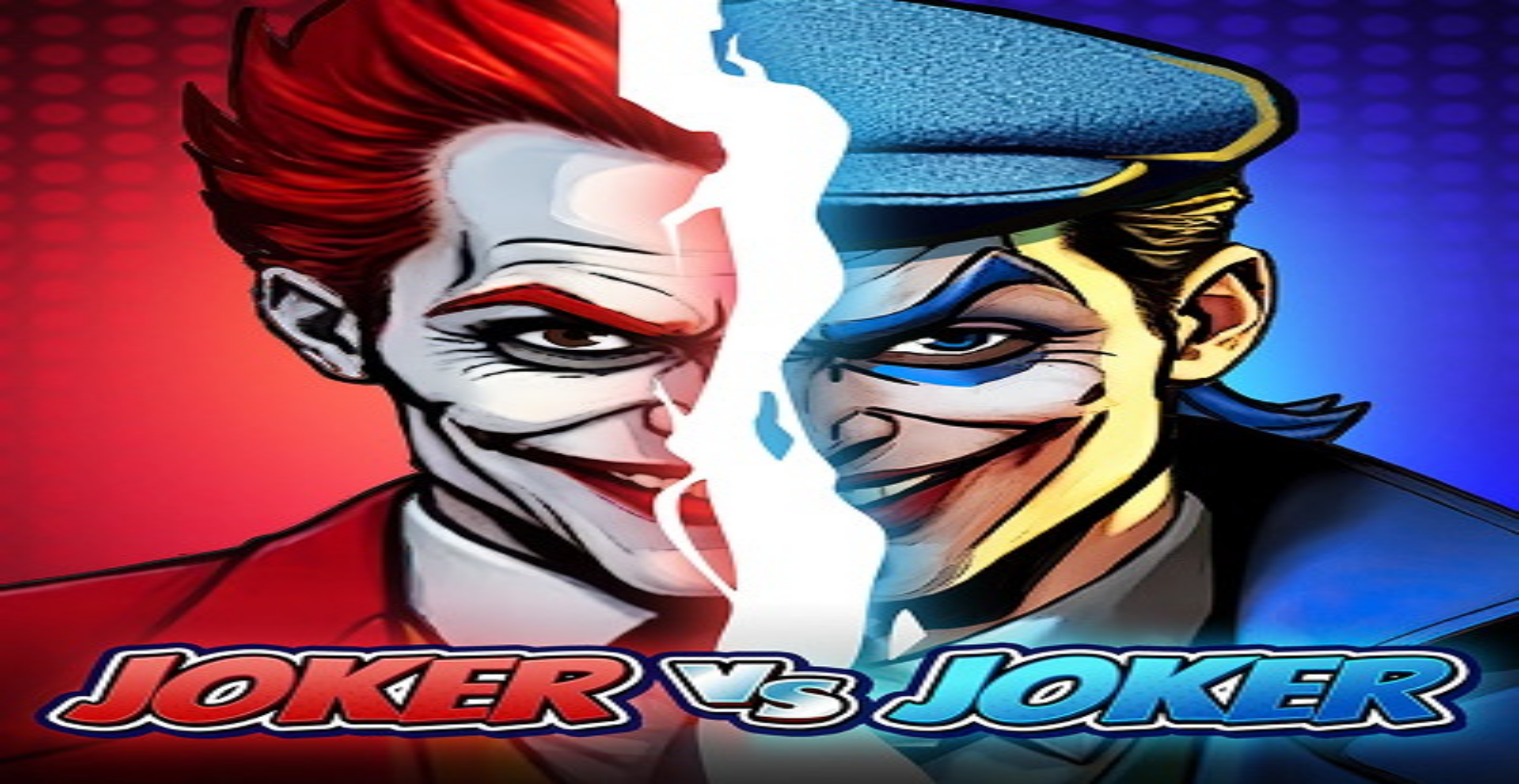
click at [34, 473] on button "button" at bounding box center [29, 475] width 9 height 3
